Goal: Task Accomplishment & Management: Use online tool/utility

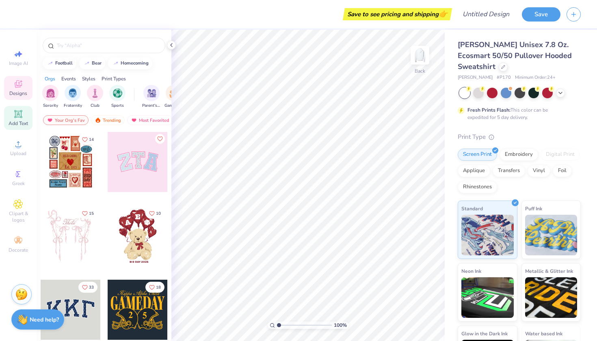
click at [18, 115] on icon at bounding box center [18, 114] width 6 height 6
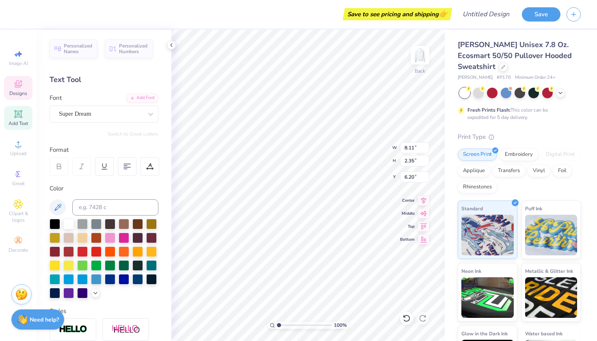
click at [20, 86] on icon at bounding box center [18, 84] width 6 height 5
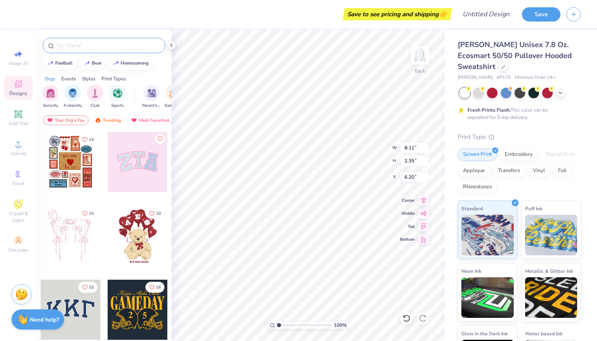
click at [88, 48] on input "text" at bounding box center [108, 45] width 104 height 8
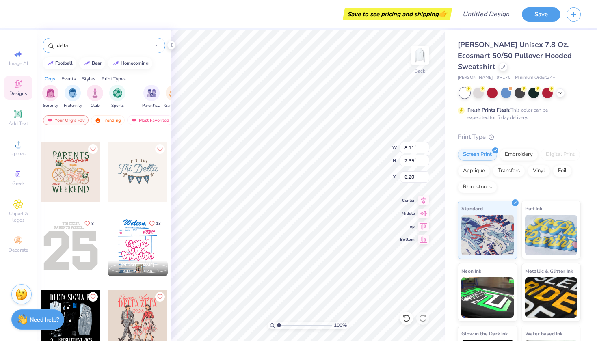
scroll to position [60, 0]
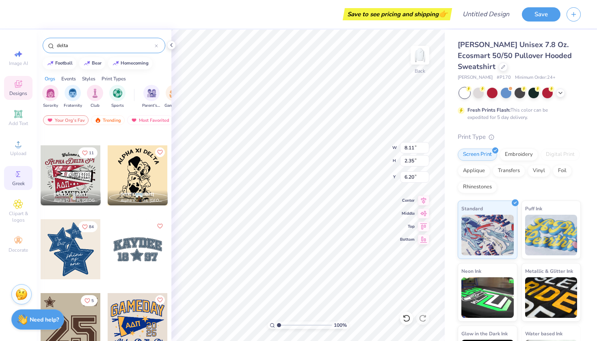
type input "delta"
click at [19, 180] on span "Greek" at bounding box center [18, 183] width 13 height 6
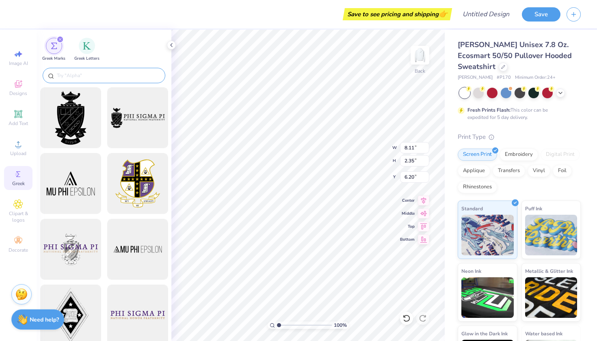
click at [87, 71] on div at bounding box center [104, 75] width 123 height 15
click at [78, 78] on input "text" at bounding box center [108, 75] width 104 height 8
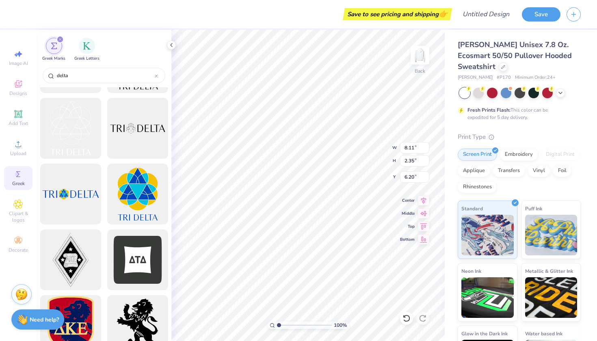
scroll to position [29, 0]
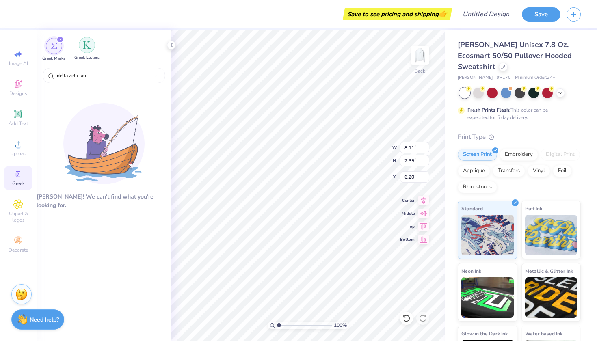
type input "delta zeta tau"
click at [88, 47] on img "filter for Greek Letters" at bounding box center [87, 45] width 8 height 8
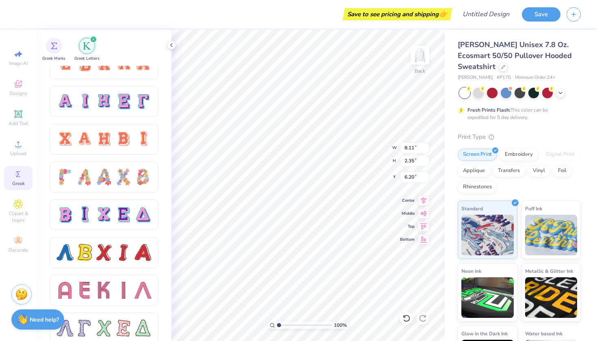
scroll to position [549, 0]
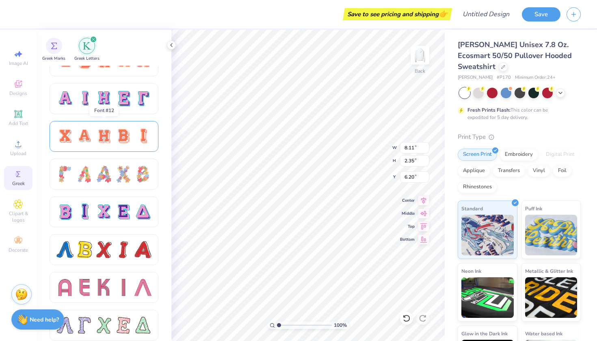
click at [117, 136] on div at bounding box center [123, 136] width 17 height 17
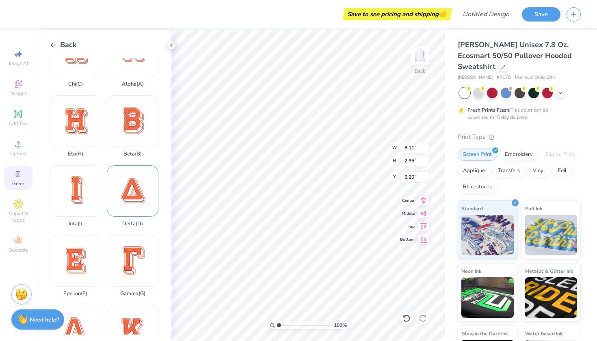
scroll to position [40, 0]
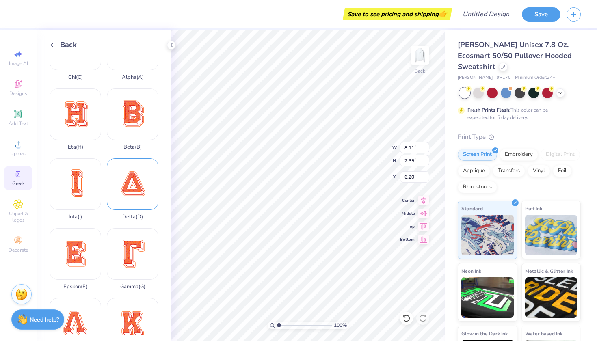
click at [140, 196] on div "Delta ( D )" at bounding box center [133, 189] width 52 height 62
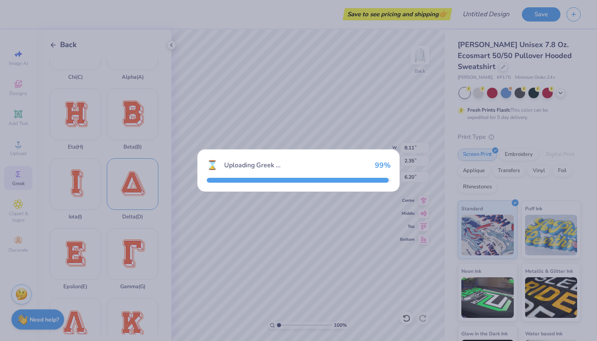
type input "13.61"
type input "13.75"
type input "0.50"
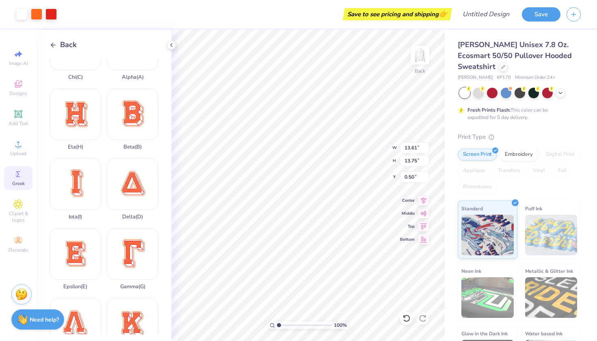
type input "8.69"
type input "8.78"
type input "5.47"
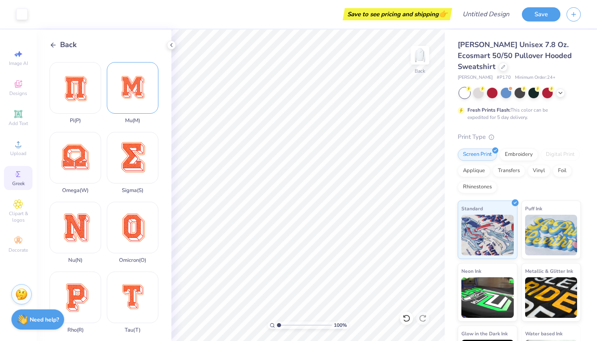
scroll to position [399, 0]
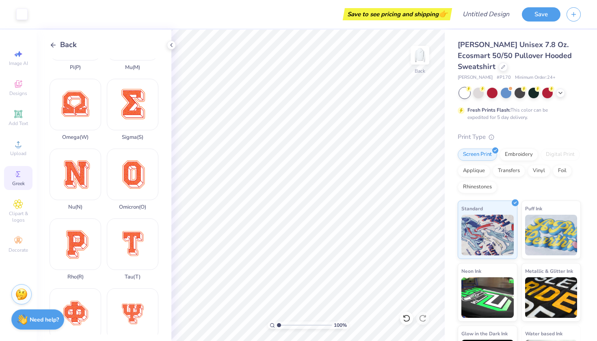
click at [53, 42] on icon at bounding box center [53, 44] width 7 height 7
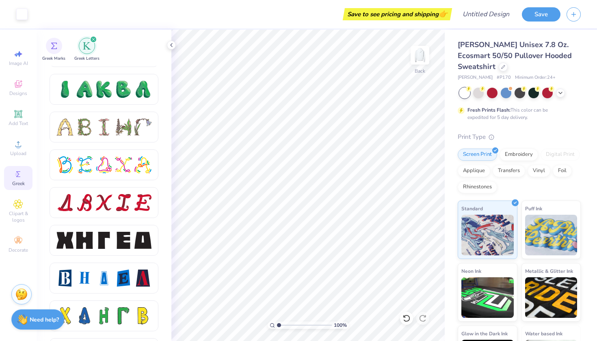
scroll to position [948, 0]
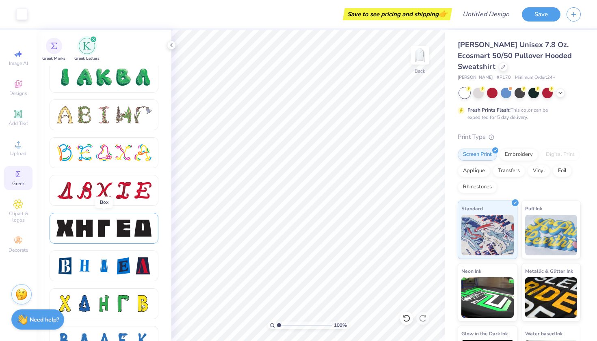
click at [87, 231] on div at bounding box center [84, 228] width 17 height 17
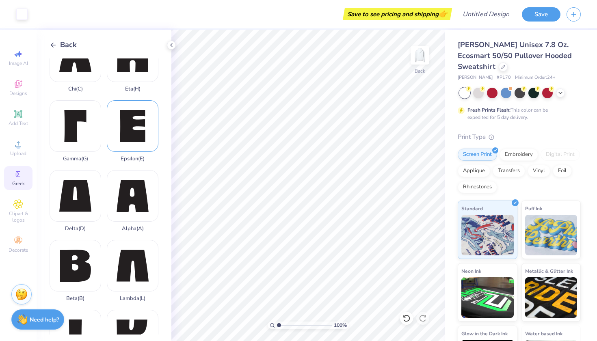
scroll to position [35, 0]
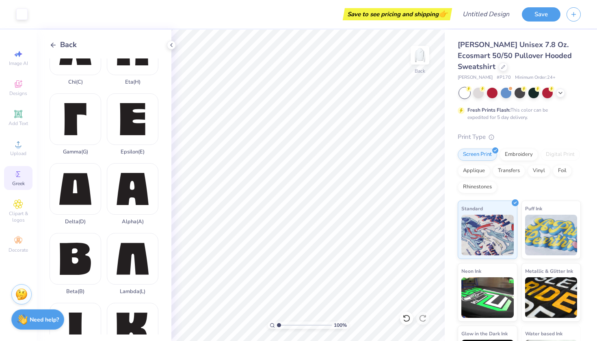
click at [54, 39] on div "Back" at bounding box center [63, 44] width 27 height 11
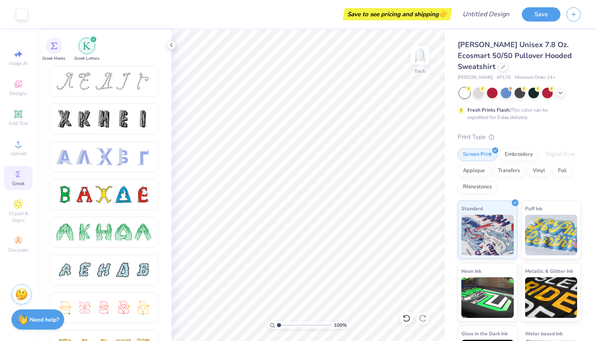
scroll to position [0, 0]
click at [26, 148] on div "Upload" at bounding box center [18, 148] width 28 height 24
click at [23, 112] on div "Add Text" at bounding box center [18, 118] width 28 height 24
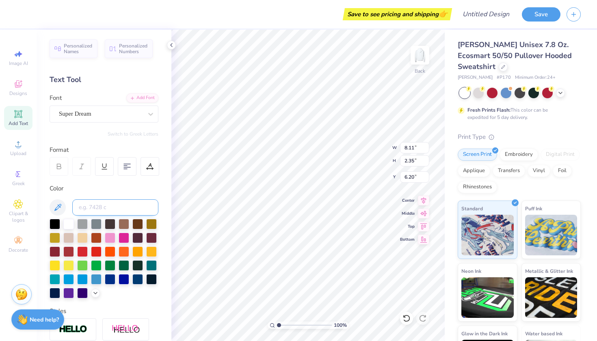
click at [110, 206] on input at bounding box center [115, 207] width 86 height 16
click at [91, 114] on span "Super Dream" at bounding box center [75, 113] width 32 height 9
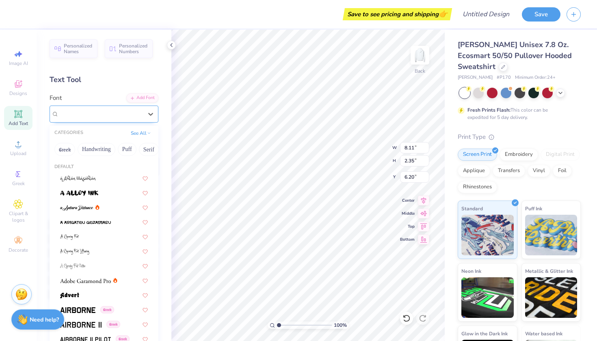
click at [91, 114] on span "Super Dream" at bounding box center [75, 113] width 32 height 9
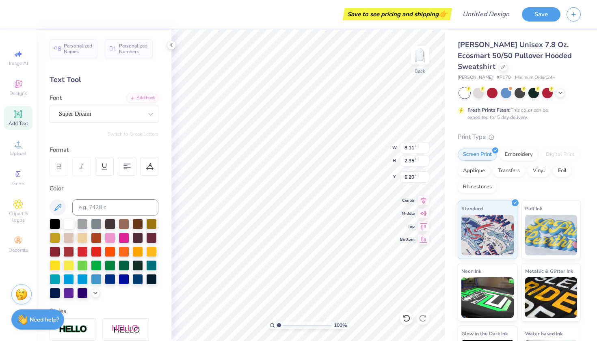
type textarea "TEXT"
type input "11.37"
click at [18, 121] on span "Add Text" at bounding box center [18, 123] width 19 height 6
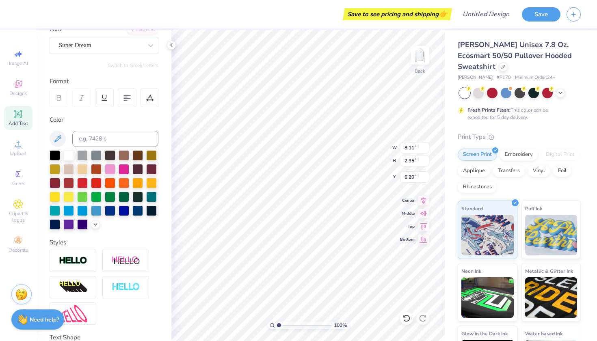
scroll to position [58, 0]
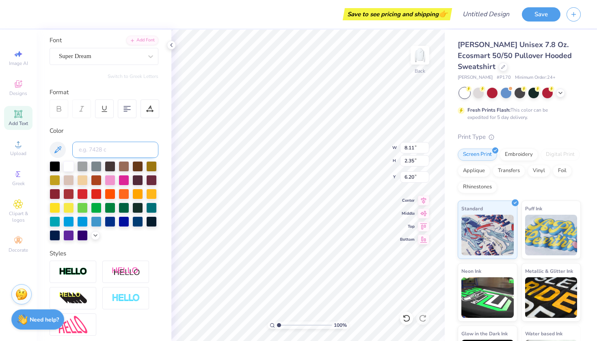
click at [125, 156] on input at bounding box center [115, 150] width 86 height 16
type input "g"
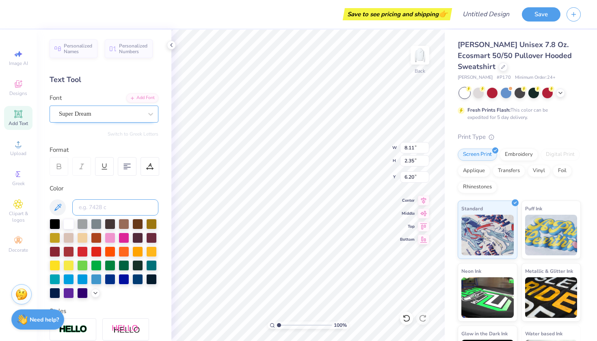
scroll to position [0, 0]
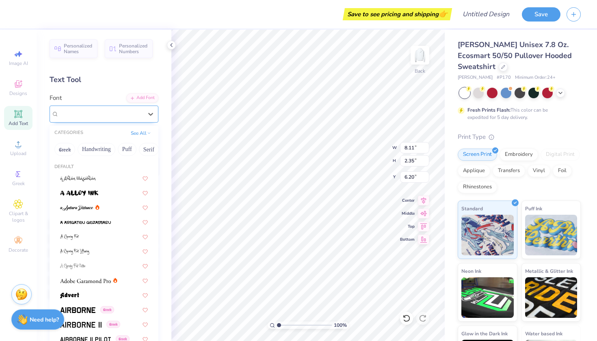
click at [136, 108] on div at bounding box center [101, 113] width 84 height 11
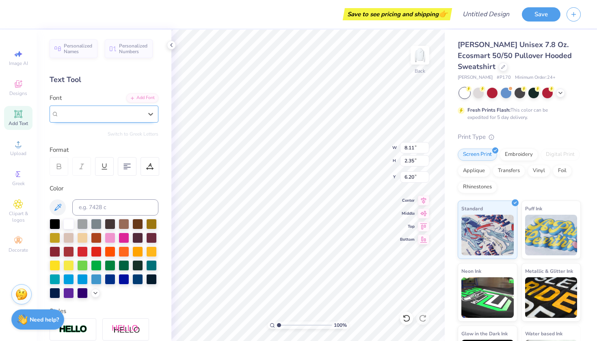
click at [135, 112] on div "Super Dream" at bounding box center [101, 113] width 84 height 9
click at [129, 76] on div "Text Tool" at bounding box center [104, 79] width 109 height 11
type textarea "T"
type textarea "D"
click at [20, 119] on div "Add Text" at bounding box center [18, 118] width 28 height 24
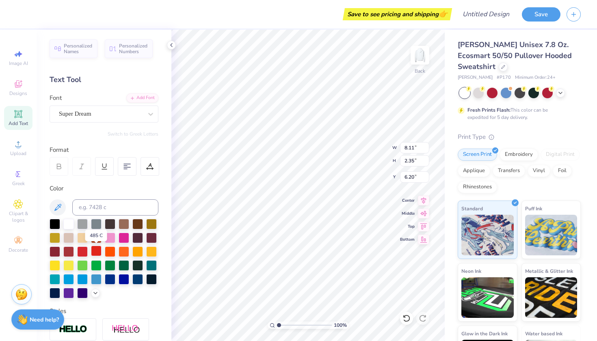
click at [98, 251] on div at bounding box center [96, 251] width 11 height 11
type textarea "T"
type textarea "ZT"
click at [15, 175] on circle at bounding box center [17, 174] width 4 height 4
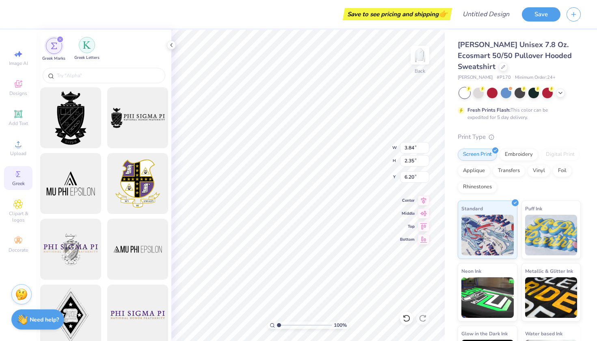
click at [86, 43] on img "filter for Greek Letters" at bounding box center [87, 45] width 8 height 8
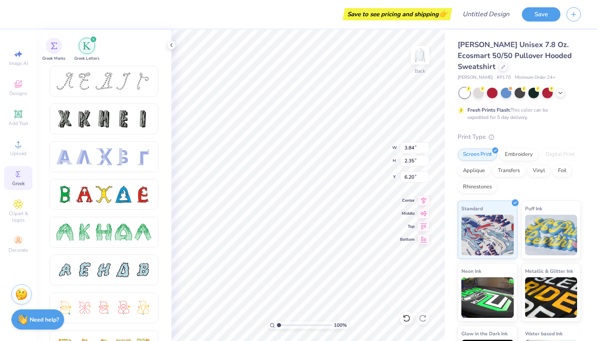
type textarea "ZT"
click at [19, 83] on icon at bounding box center [18, 84] width 10 height 10
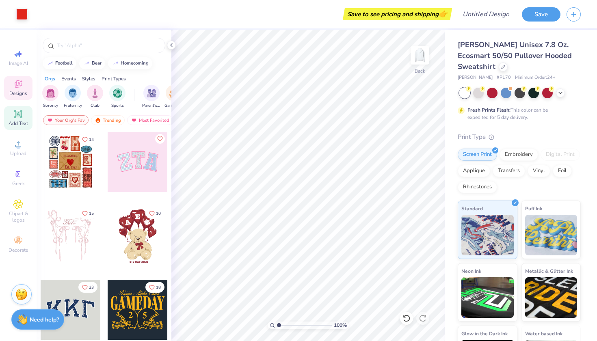
click at [19, 127] on div "Add Text" at bounding box center [18, 118] width 28 height 24
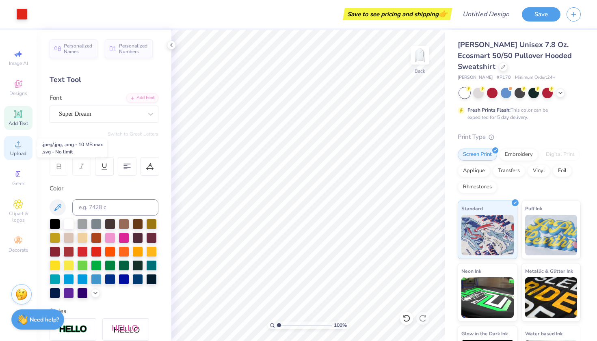
click at [15, 148] on icon at bounding box center [18, 144] width 10 height 10
